Goal: Information Seeking & Learning: Learn about a topic

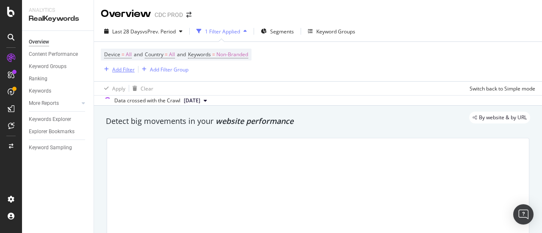
click at [110, 70] on div "button" at bounding box center [106, 69] width 11 height 5
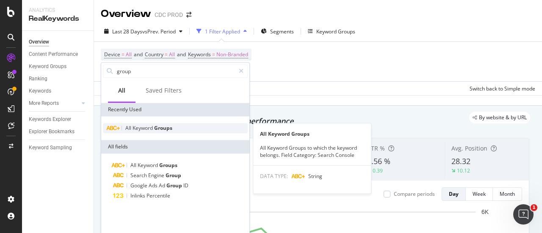
type input "group"
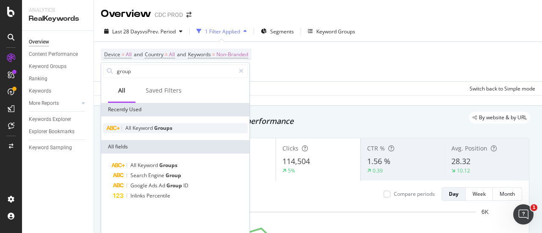
click at [174, 126] on div "All Keyword Groups" at bounding box center [175, 128] width 145 height 10
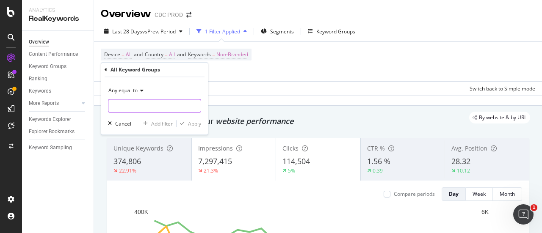
click at [151, 109] on input "text" at bounding box center [154, 106] width 92 height 14
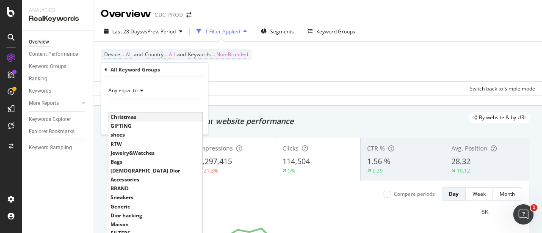
click at [142, 116] on span "Christmas" at bounding box center [156, 116] width 90 height 7
type input "Christmas"
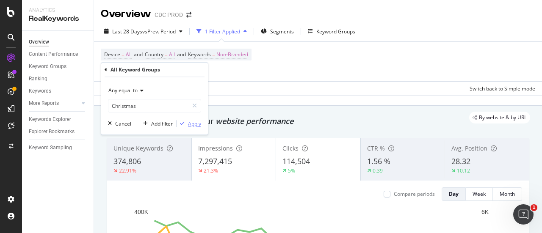
click at [191, 122] on div "Apply" at bounding box center [194, 123] width 13 height 7
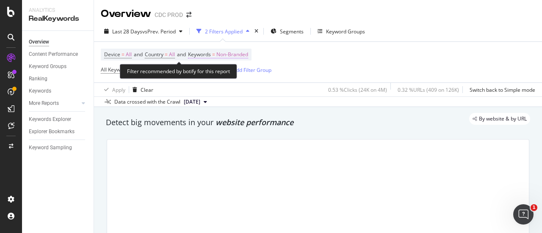
click at [248, 54] on span "Non-Branded" at bounding box center [232, 55] width 32 height 12
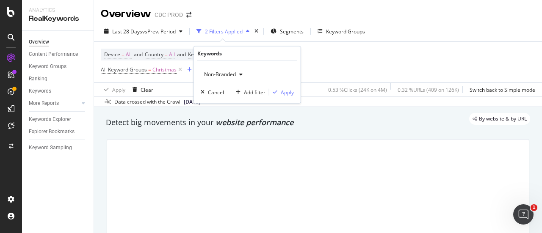
click at [227, 72] on span "Non-Branded" at bounding box center [218, 74] width 35 height 7
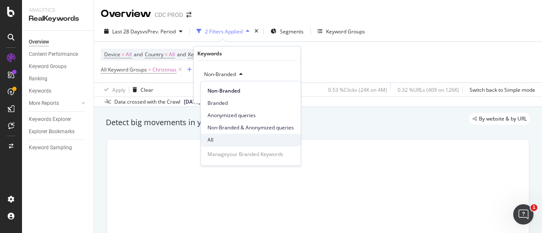
click at [257, 139] on span "All" at bounding box center [251, 140] width 86 height 8
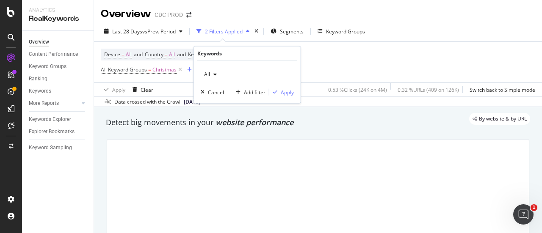
click at [283, 87] on div "All Cancel Add filter Apply" at bounding box center [247, 82] width 107 height 42
click at [288, 91] on div "Apply" at bounding box center [287, 92] width 13 height 7
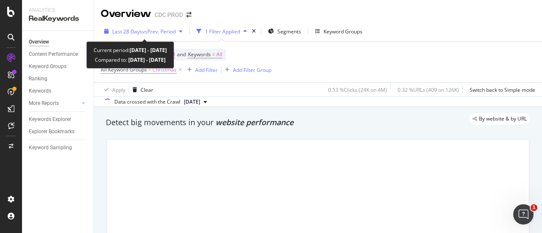
click at [151, 32] on span "vs Prev. Period" at bounding box center [158, 31] width 33 height 7
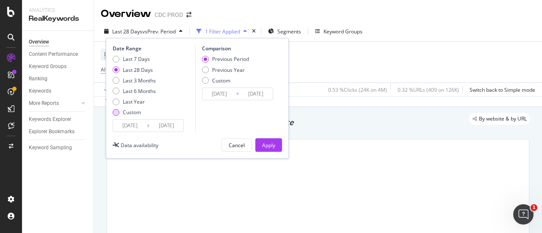
click at [133, 113] on div "Custom" at bounding box center [132, 112] width 18 height 7
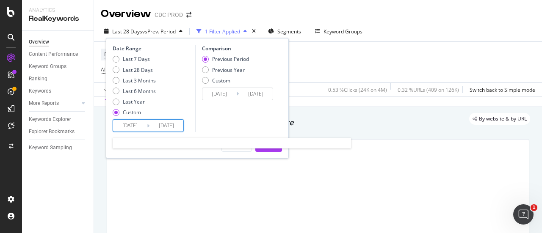
click at [133, 126] on input "2025/08/30" at bounding box center [130, 126] width 34 height 12
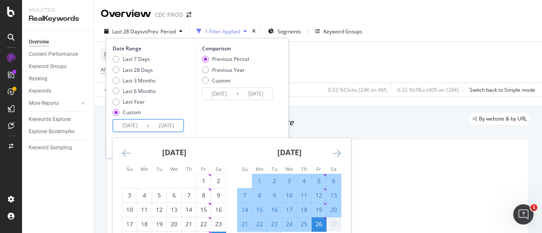
click at [125, 149] on icon "Move backward to switch to the previous month." at bounding box center [126, 153] width 9 height 10
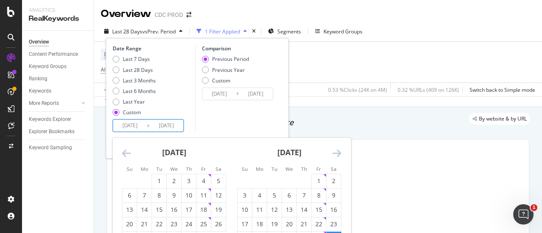
click at [125, 149] on icon "Move backward to switch to the previous month." at bounding box center [126, 153] width 9 height 10
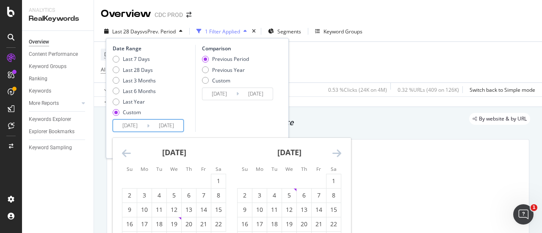
click at [125, 149] on icon "Move backward to switch to the previous month." at bounding box center [126, 153] width 9 height 10
click at [126, 149] on icon "Move backward to switch to the previous month." at bounding box center [126, 153] width 9 height 10
click at [207, 178] on div "1" at bounding box center [204, 181] width 14 height 8
type input "2024/11/01"
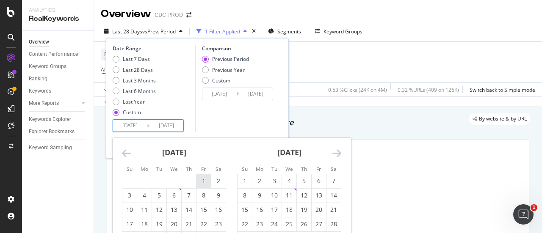
type input "2023/12/07"
type input "2024/10/31"
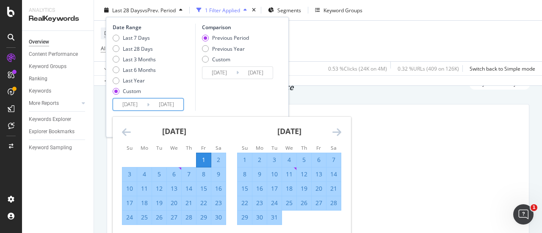
scroll to position [85, 0]
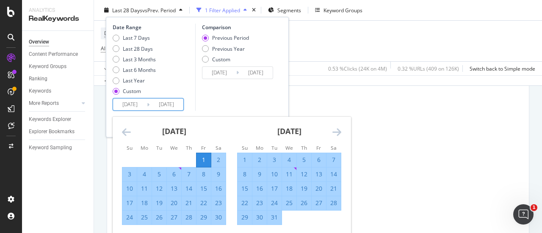
click at [274, 217] on div "31" at bounding box center [274, 217] width 14 height 8
type input "2024/12/31"
type input "2024/08/31"
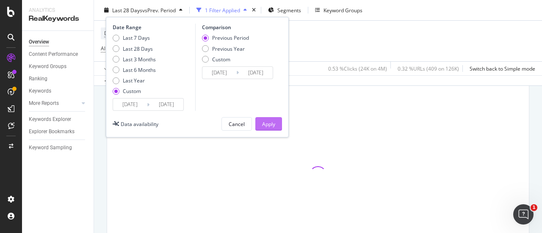
click at [265, 125] on div "Apply" at bounding box center [268, 123] width 13 height 7
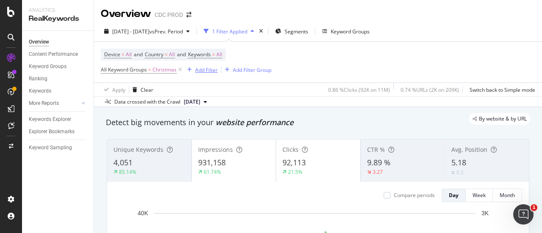
click at [197, 71] on div "Add Filter" at bounding box center [206, 69] width 22 height 7
click at [308, 32] on span "Segments" at bounding box center [297, 31] width 24 height 7
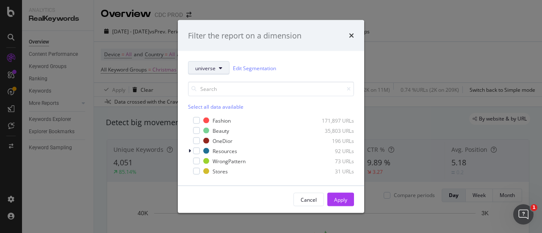
click at [223, 64] on button "universe" at bounding box center [209, 68] width 42 height 14
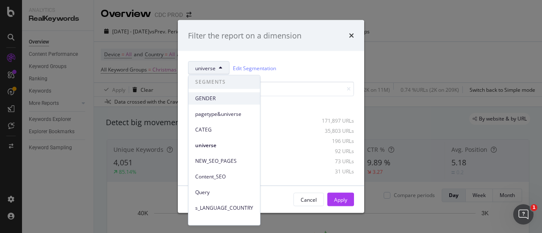
click at [226, 100] on span "GENDER" at bounding box center [224, 99] width 58 height 8
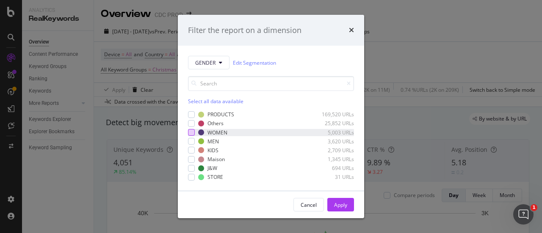
click at [190, 134] on div "modal" at bounding box center [191, 132] width 7 height 7
click at [342, 199] on div "Apply" at bounding box center [340, 205] width 13 height 13
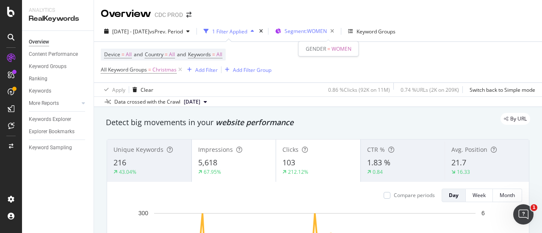
click at [311, 31] on span "Segment: WOMEN" at bounding box center [306, 31] width 42 height 7
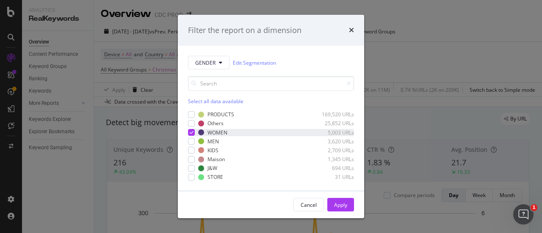
click at [191, 130] on icon "modal" at bounding box center [192, 132] width 4 height 4
click at [193, 139] on div "modal" at bounding box center [191, 141] width 7 height 7
click at [339, 205] on div "Apply" at bounding box center [340, 205] width 13 height 7
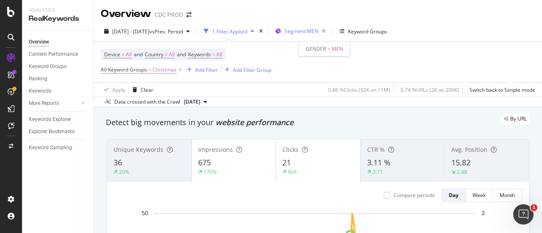
click at [318, 30] on span "Segment: MEN" at bounding box center [302, 31] width 34 height 7
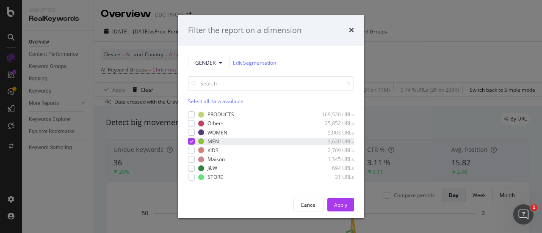
click at [192, 141] on icon "modal" at bounding box center [192, 141] width 4 height 4
click at [213, 65] on span "GENDER" at bounding box center [205, 62] width 20 height 7
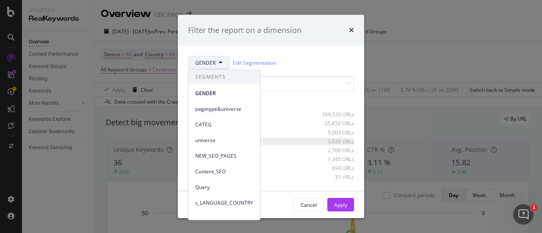
click at [315, 60] on div "GENDER Edit Segmentation" at bounding box center [271, 63] width 166 height 14
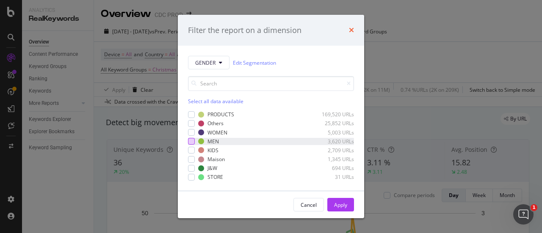
click at [351, 32] on icon "times" at bounding box center [351, 30] width 5 height 7
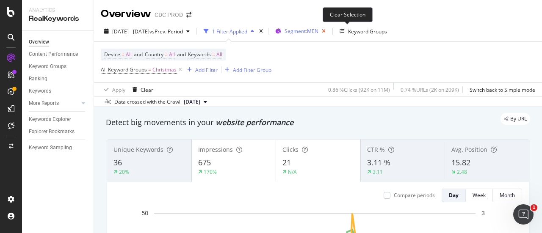
click at [329, 30] on icon "button" at bounding box center [323, 31] width 11 height 12
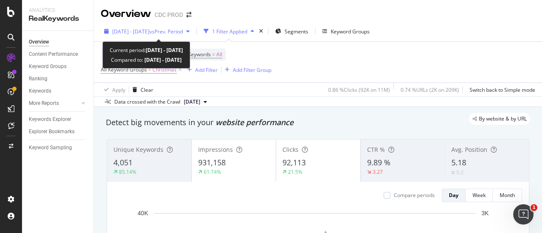
click at [130, 30] on span "2024 Nov. 1st - Dec. 31st" at bounding box center [130, 31] width 37 height 7
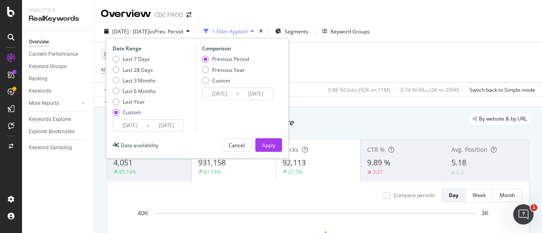
click at [136, 122] on input "2024/11/01" at bounding box center [130, 126] width 34 height 12
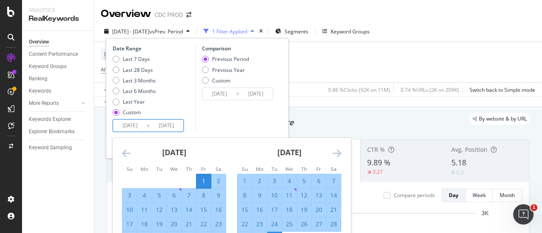
click at [122, 153] on div "October 2024 1 2 3 4 5 6 7 8 9 10 11 12 13 14 15 16 17 18 19 20 21 22 23 24 25 …" at bounding box center [232, 197] width 238 height 118
click at [122, 153] on icon "Move backward to switch to the previous month." at bounding box center [126, 153] width 9 height 10
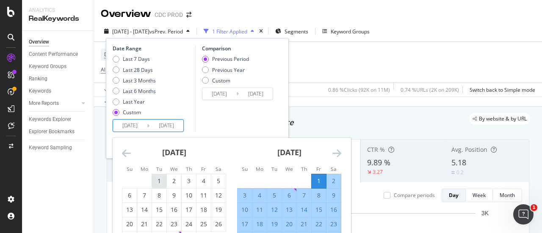
click at [158, 179] on div "1" at bounding box center [159, 181] width 14 height 8
type input "2024/10/01"
type input "2024/07/01"
type input "2024/09/30"
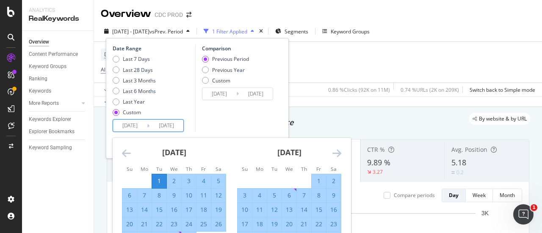
click at [255, 119] on div "Comparison Previous Period Previous Year Custom 2024/07/01 Navigate forward to …" at bounding box center [235, 88] width 80 height 87
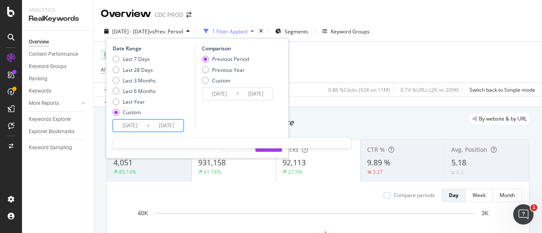
click at [162, 126] on input "2024/12/31" at bounding box center [166, 126] width 34 height 12
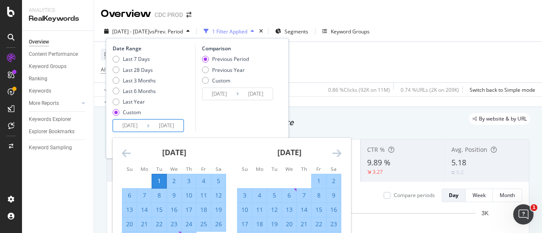
click at [339, 153] on icon "Move forward to switch to the next month." at bounding box center [336, 153] width 9 height 10
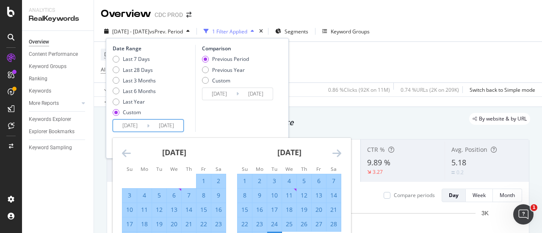
click at [335, 152] on icon "Move forward to switch to the next month." at bounding box center [336, 153] width 9 height 10
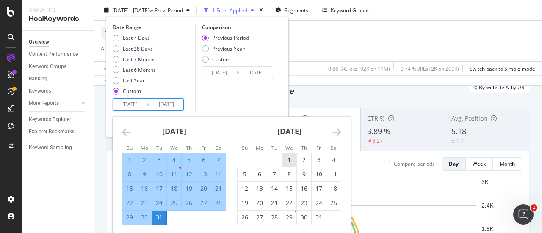
scroll to position [42, 0]
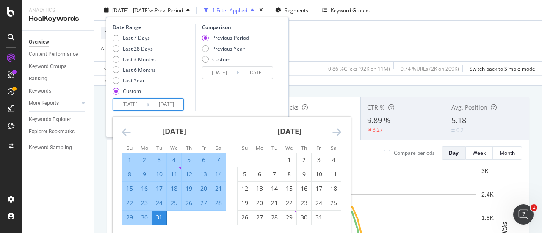
click at [245, 98] on div "Comparison Previous Period Previous Year Custom 2024/07/01 Navigate forward to …" at bounding box center [235, 67] width 80 height 87
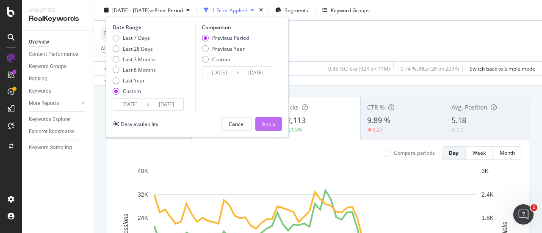
click at [265, 126] on div "Apply" at bounding box center [268, 123] width 13 height 7
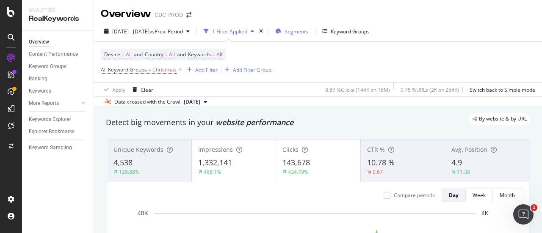
click at [308, 34] on span "Segments" at bounding box center [297, 31] width 24 height 7
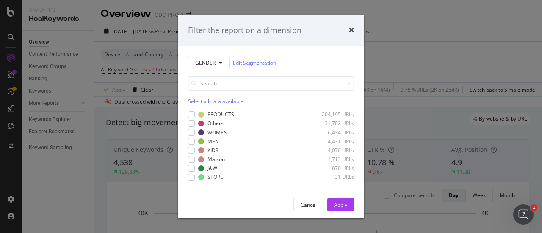
click at [210, 73] on div "Select all data available PRODUCTS 204,195 URLs Others 31,702 URLs WOMEN 6,434 …" at bounding box center [271, 124] width 166 height 111
click at [210, 66] on button "GENDER" at bounding box center [209, 63] width 42 height 14
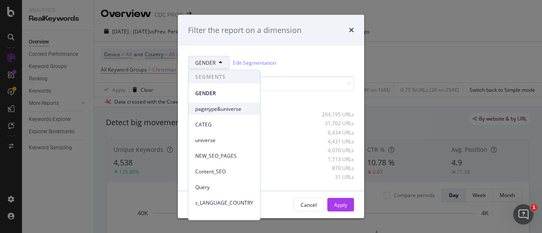
click at [228, 108] on span "pagetype&universe" at bounding box center [224, 109] width 58 height 8
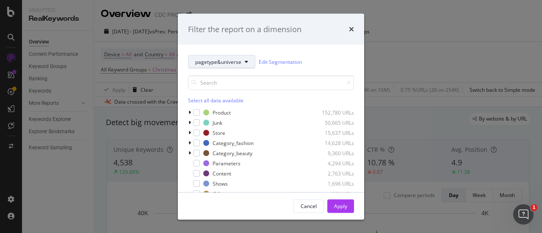
click at [230, 57] on button "pagetype&universe" at bounding box center [221, 62] width 67 height 14
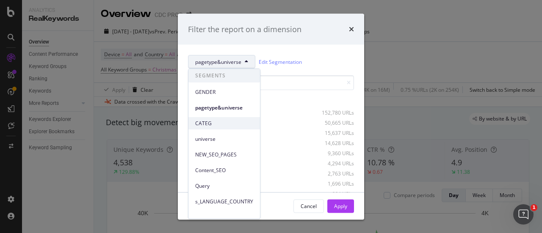
click at [238, 125] on span "CATEG" at bounding box center [224, 124] width 58 height 8
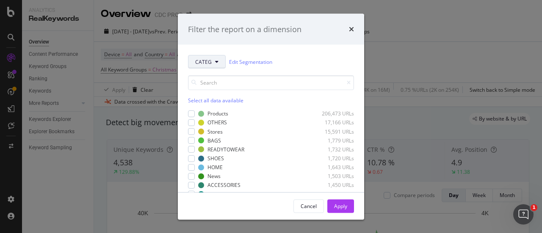
click at [199, 62] on span "CATEG" at bounding box center [203, 61] width 17 height 7
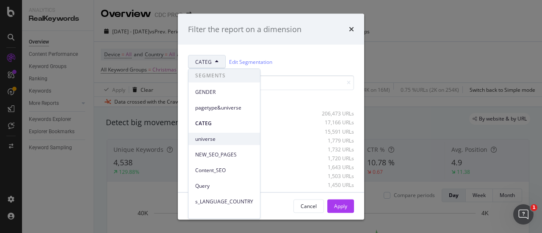
click at [242, 143] on div "universe" at bounding box center [224, 139] width 72 height 12
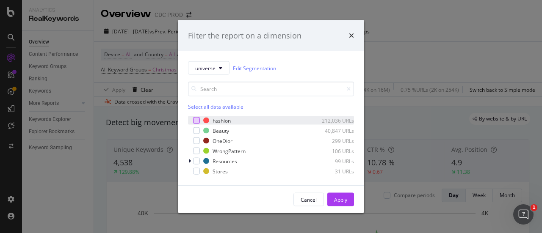
click at [197, 119] on div "modal" at bounding box center [196, 120] width 7 height 7
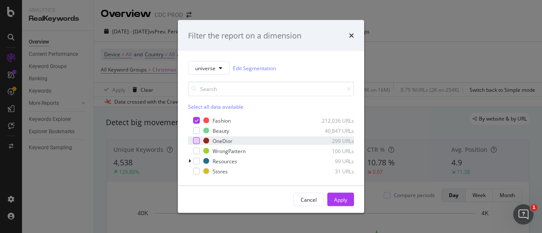
click at [193, 144] on div "modal" at bounding box center [196, 141] width 7 height 7
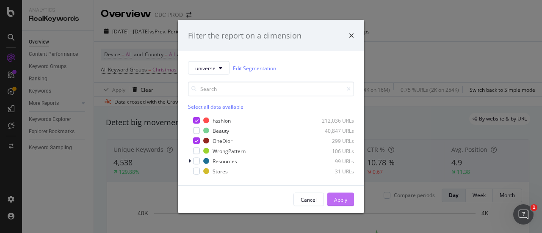
click at [340, 199] on div "Apply" at bounding box center [340, 199] width 13 height 7
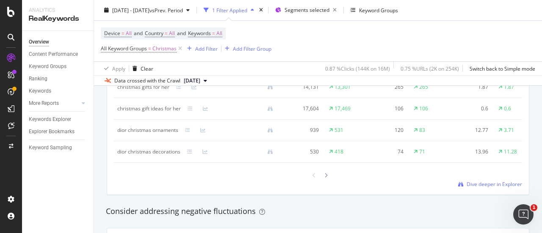
scroll to position [847, 0]
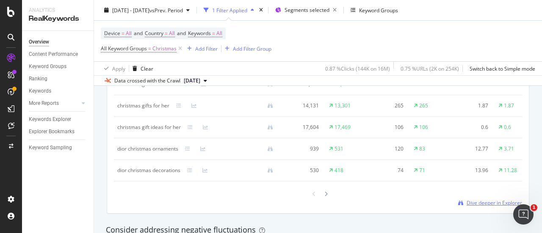
click at [480, 207] on span "Dive deeper in Explorer" at bounding box center [494, 202] width 55 height 7
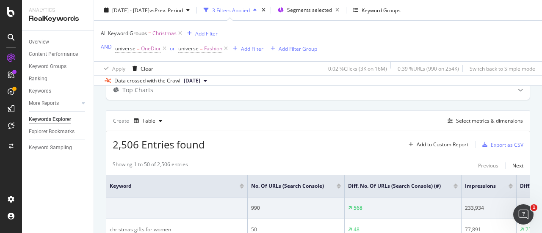
scroll to position [63, 0]
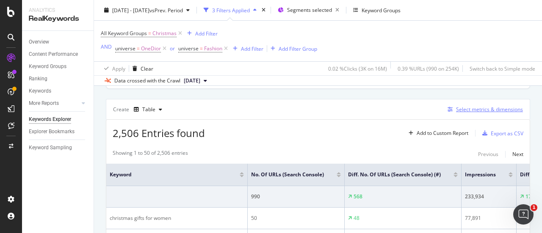
click at [457, 109] on div "Select metrics & dimensions" at bounding box center [489, 109] width 67 height 7
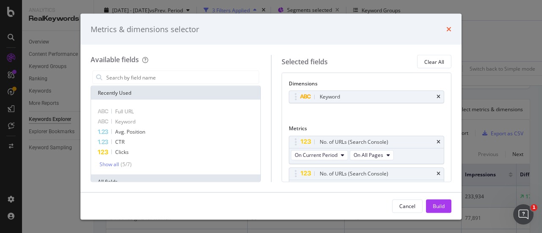
click at [447, 30] on icon "times" at bounding box center [448, 29] width 5 height 7
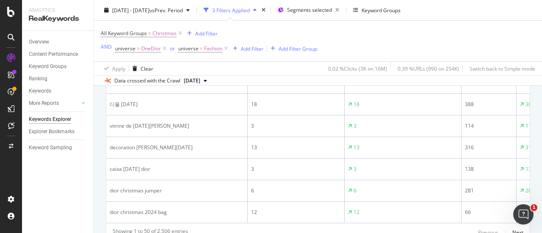
scroll to position [1174, 0]
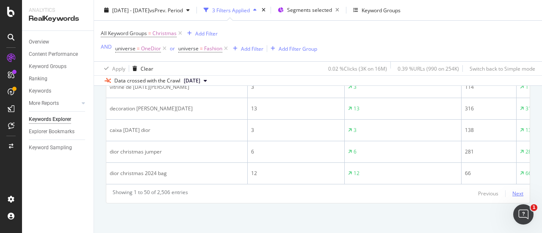
click at [512, 196] on div "Next" at bounding box center [517, 193] width 11 height 7
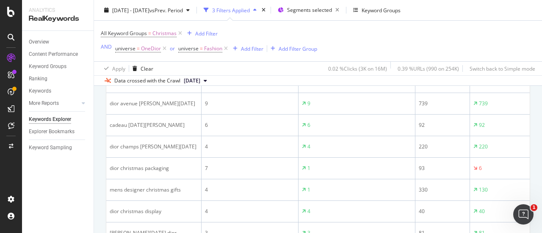
scroll to position [847, 0]
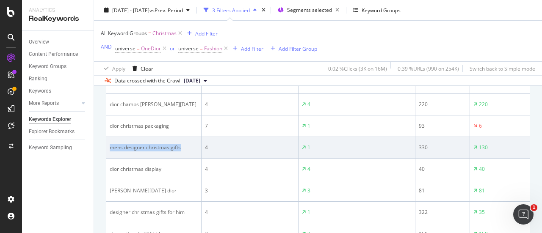
drag, startPoint x: 108, startPoint y: 145, endPoint x: 185, endPoint y: 148, distance: 77.6
click at [185, 148] on td "mens designer christmas gifts" at bounding box center [153, 148] width 95 height 22
copy div "mens designer christmas gifts"
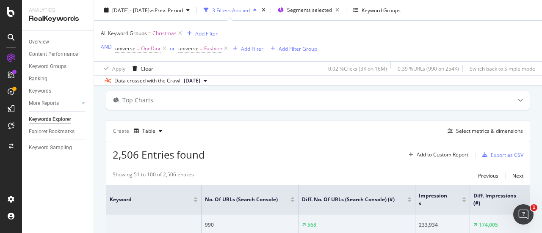
scroll to position [0, 0]
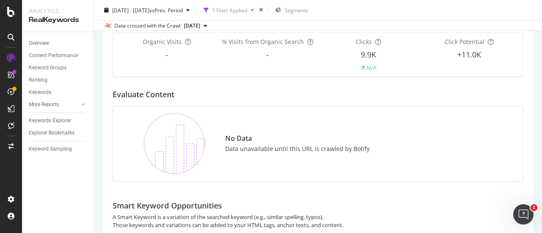
scroll to position [127, 0]
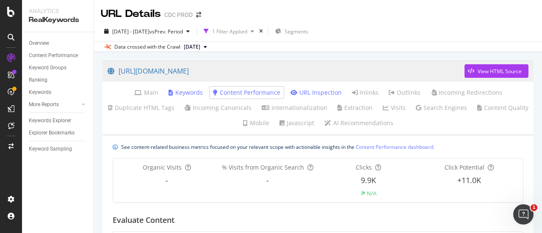
scroll to position [127, 0]
